Goal: Find contact information: Obtain details needed to contact an individual or organization

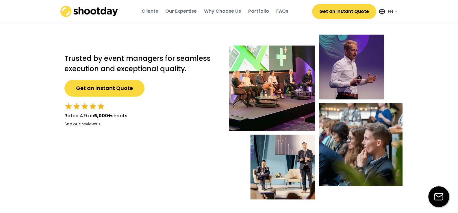
select select ""en""
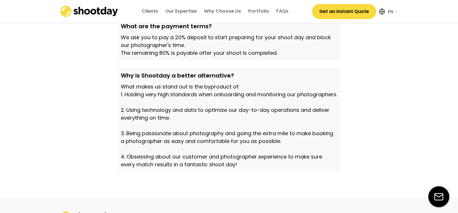
scroll to position [2031, 0]
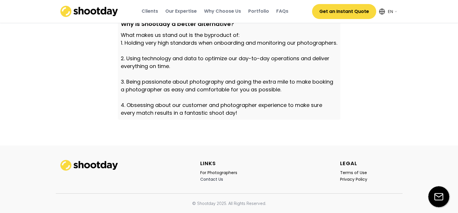
click at [217, 178] on div "Contact Us" at bounding box center [211, 179] width 23 height 5
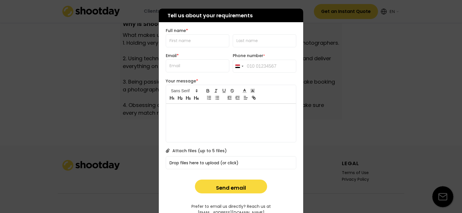
click at [310, 50] on div at bounding box center [231, 106] width 462 height 213
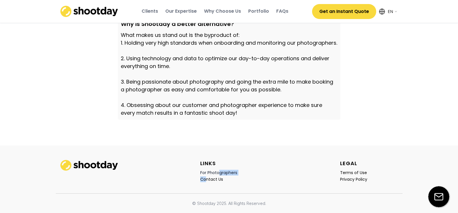
drag, startPoint x: 205, startPoint y: 178, endPoint x: 210, endPoint y: 179, distance: 4.7
click at [215, 176] on div "LINKS For Photographers Contact Us" at bounding box center [229, 171] width 58 height 22
click at [228, 187] on div "LINKS For Photographers Contact Us LEGAL Terms of Use Privacy Policy" at bounding box center [229, 170] width 346 height 48
drag, startPoint x: 214, startPoint y: 180, endPoint x: 198, endPoint y: 177, distance: 16.4
click at [187, 176] on div "LINKS For Photographers Contact Us LEGAL Terms of Use Privacy Policy" at bounding box center [229, 170] width 346 height 48
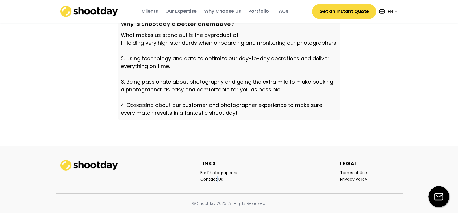
drag, startPoint x: 218, startPoint y: 180, endPoint x: 216, endPoint y: 184, distance: 4.7
click at [216, 184] on div "LINKS For Photographers Contact Us LEGAL Terms of Use Privacy Policy" at bounding box center [229, 170] width 346 height 48
click at [233, 185] on div "LINKS For Photographers Contact Us LEGAL Terms of Use Privacy Policy" at bounding box center [229, 170] width 346 height 48
click at [206, 178] on div "Contact Us" at bounding box center [211, 179] width 23 height 5
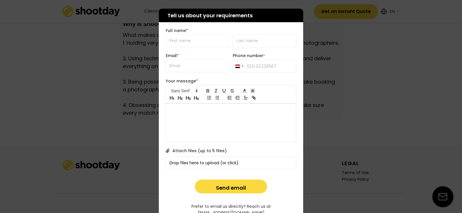
click at [117, 143] on div at bounding box center [231, 106] width 462 height 213
